Goal: Find specific page/section: Find specific page/section

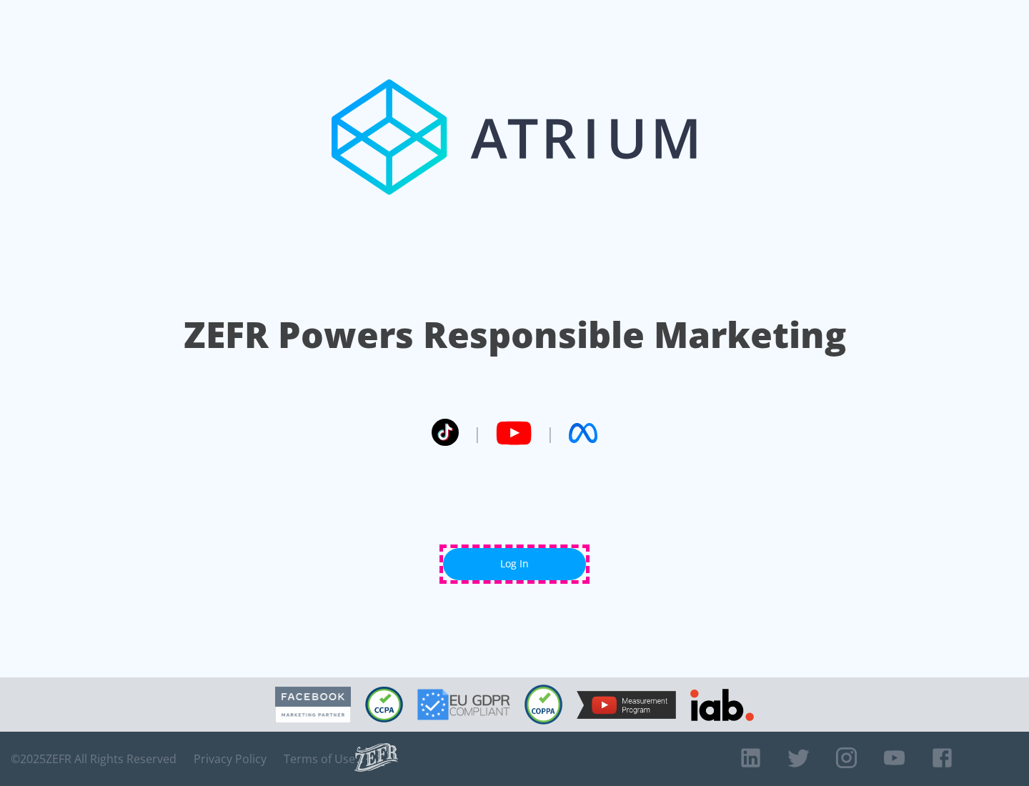
click at [515, 564] on link "Log In" at bounding box center [514, 564] width 143 height 32
